Goal: Task Accomplishment & Management: Use online tool/utility

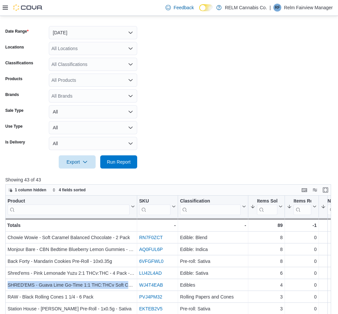
scroll to position [99, 0]
click at [199, 142] on form "Date Range [DATE] Locations All Locations Classifications All Classifications P…" at bounding box center [168, 93] width 327 height 150
drag, startPoint x: 126, startPoint y: 158, endPoint x: 83, endPoint y: 8, distance: 156.9
click at [126, 158] on span "Run Report" at bounding box center [119, 161] width 24 height 7
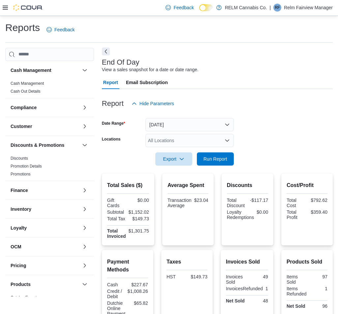
click at [106, 53] on button "Next" at bounding box center [106, 51] width 8 height 8
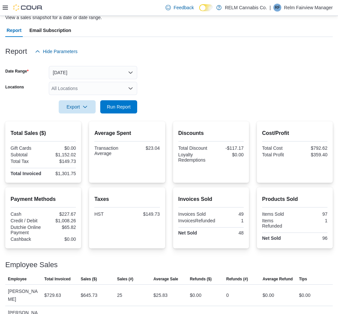
scroll to position [63, 0]
